Goal: Task Accomplishment & Management: Manage account settings

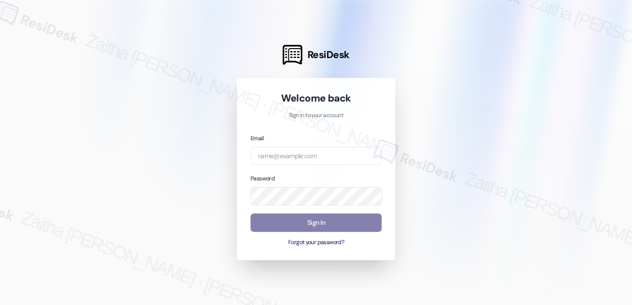
drag, startPoint x: 326, startPoint y: 143, endPoint x: 325, endPoint y: 152, distance: 9.0
click at [326, 144] on div "Email" at bounding box center [316, 149] width 131 height 32
click at [324, 156] on input "email" at bounding box center [316, 156] width 131 height 18
type input "automated-surveys-[MEDICAL_DATA]_formerly_regency-zaitha.mae.[PERSON_NAME]@[MED…"
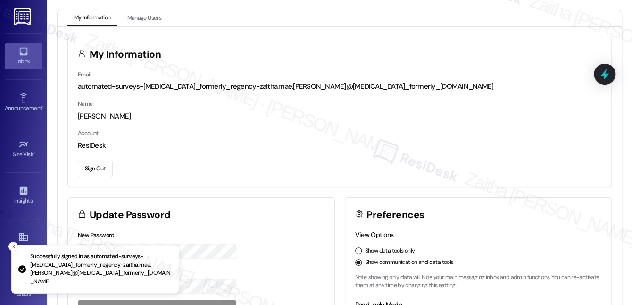
click at [20, 54] on icon at bounding box center [23, 52] width 8 height 8
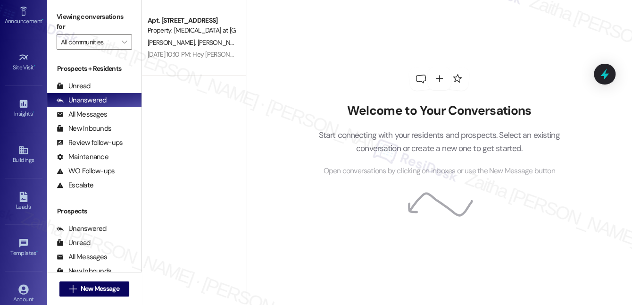
scroll to position [128, 0]
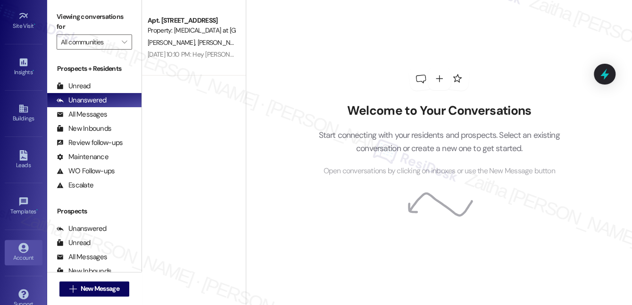
click at [20, 253] on div "Account" at bounding box center [23, 257] width 47 height 9
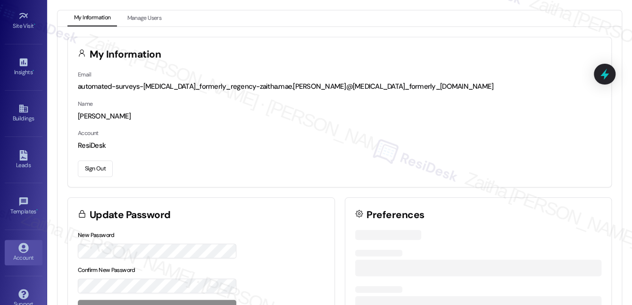
click at [87, 172] on button "Sign Out" at bounding box center [95, 168] width 35 height 17
